Goal: Task Accomplishment & Management: Manage account settings

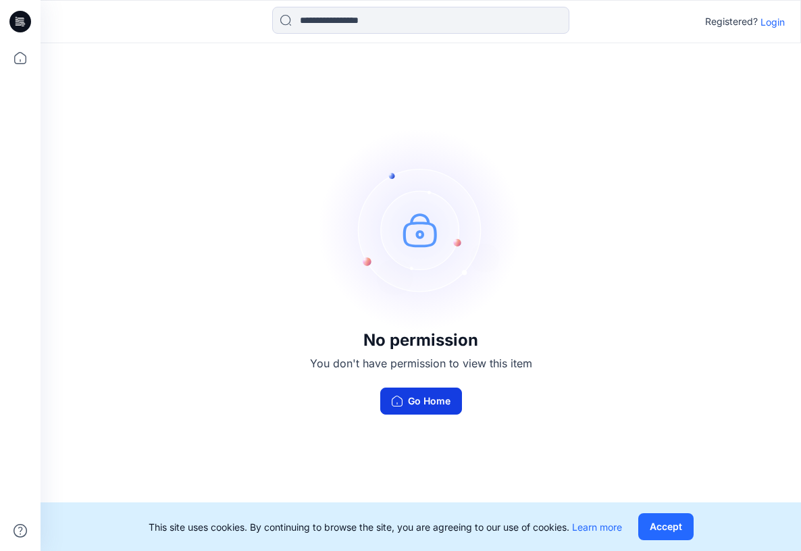
click at [416, 401] on button "Go Home" at bounding box center [421, 401] width 82 height 27
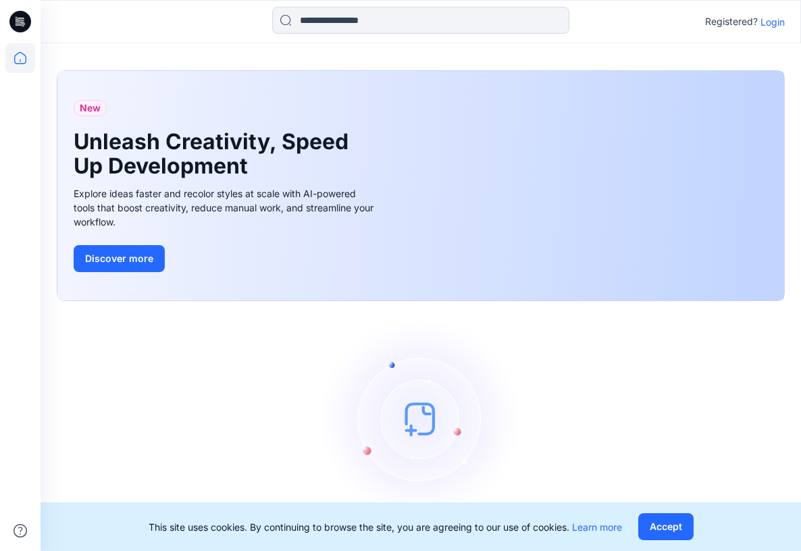
click at [770, 24] on p "Login" at bounding box center [773, 22] width 24 height 14
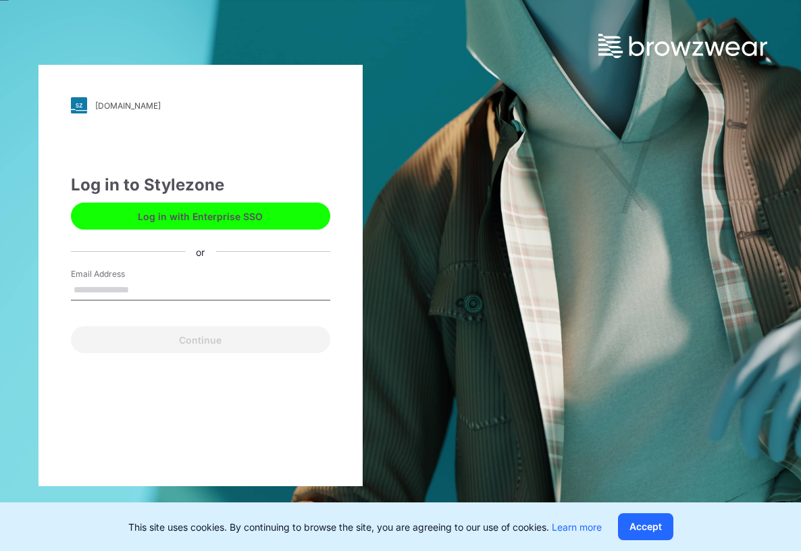
type input "**********"
click at [200, 340] on button "Continue" at bounding box center [200, 339] width 259 height 27
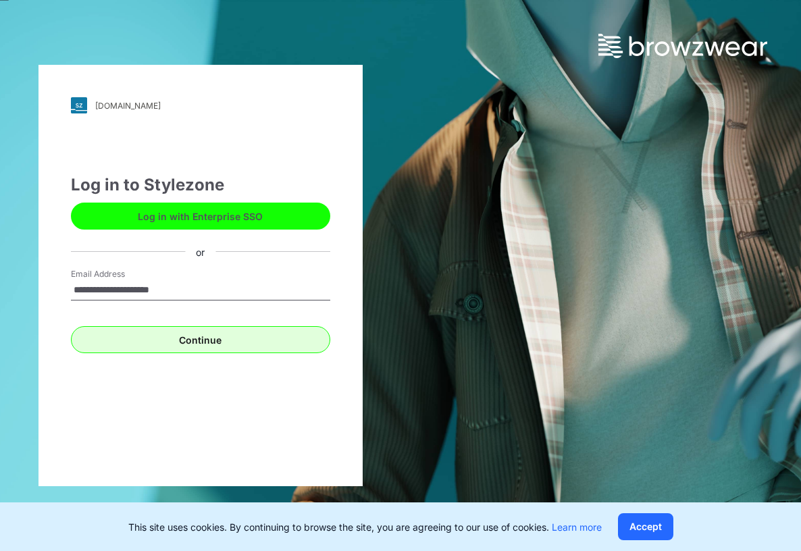
click at [228, 349] on button "Continue" at bounding box center [200, 339] width 259 height 27
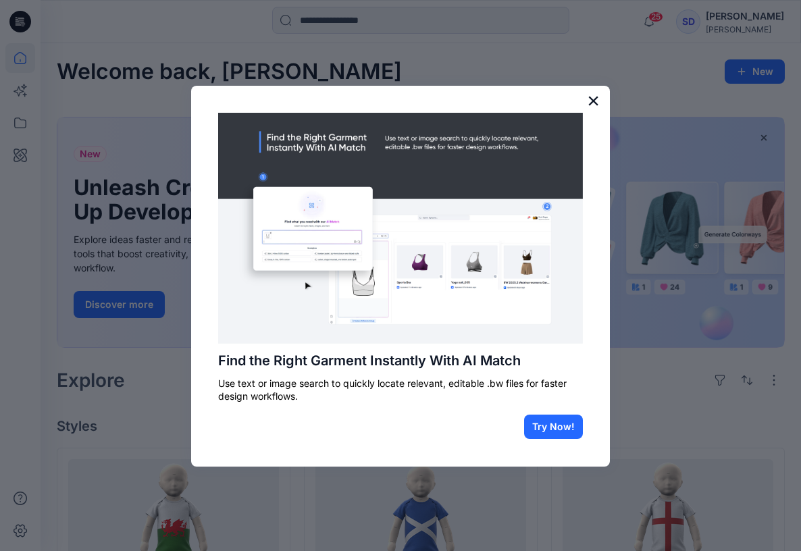
click at [592, 102] on button "×" at bounding box center [593, 101] width 13 height 22
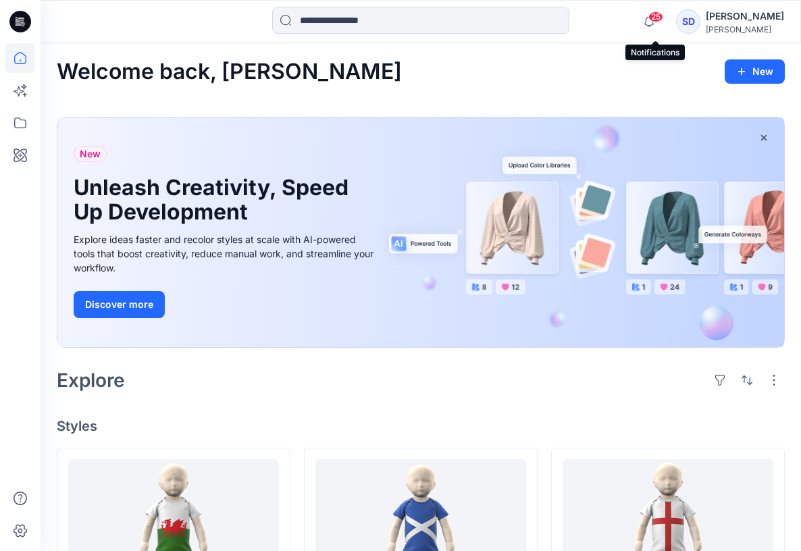
click at [659, 12] on span "25" at bounding box center [656, 16] width 15 height 11
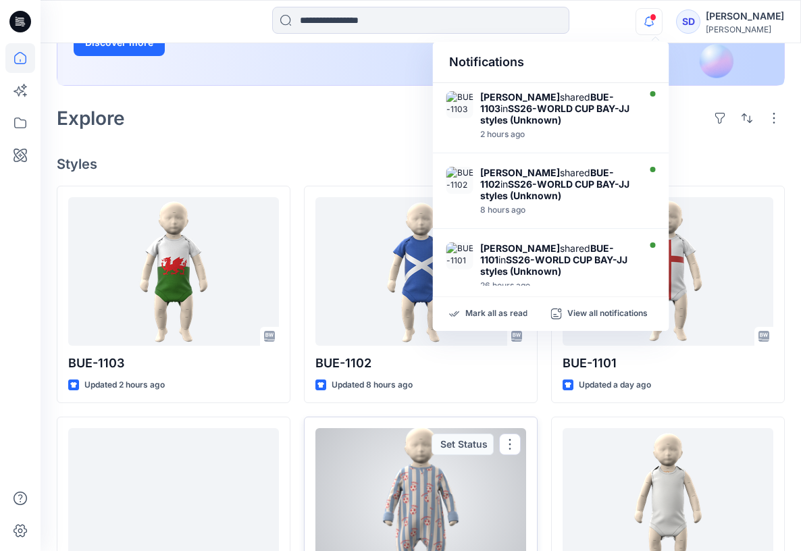
scroll to position [255, 0]
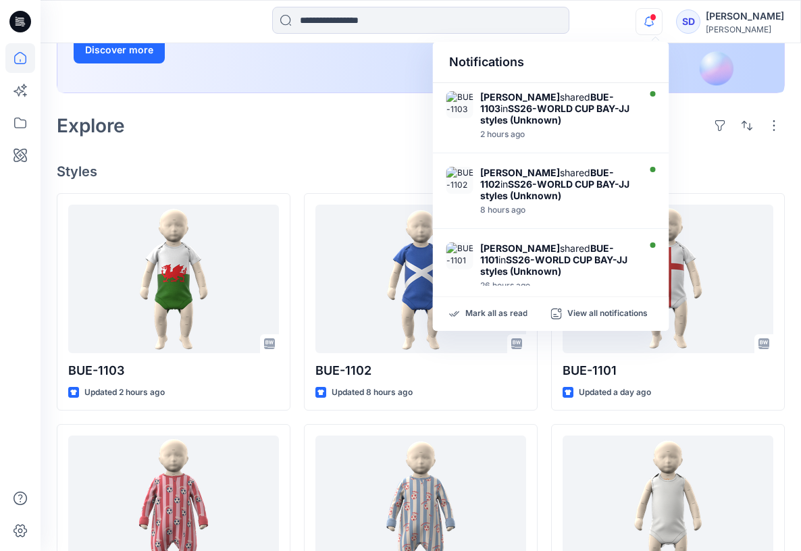
click at [313, 174] on h4 "Styles" at bounding box center [421, 172] width 728 height 16
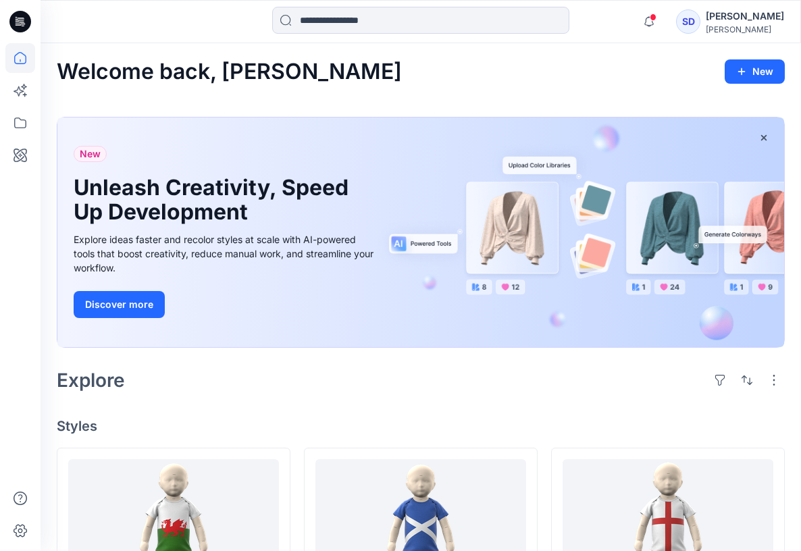
scroll to position [0, 0]
